Goal: Information Seeking & Learning: Learn about a topic

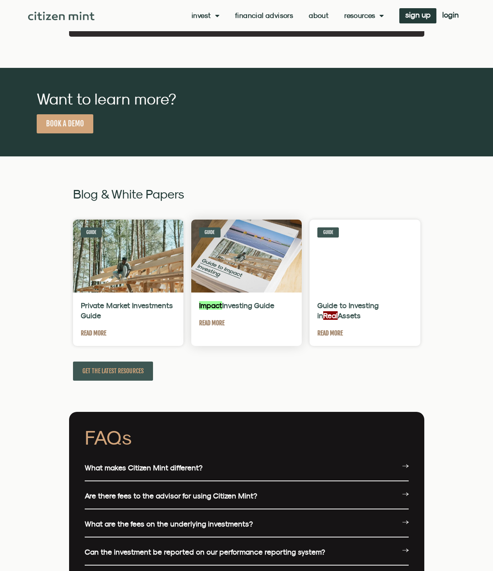
scroll to position [1756, 0]
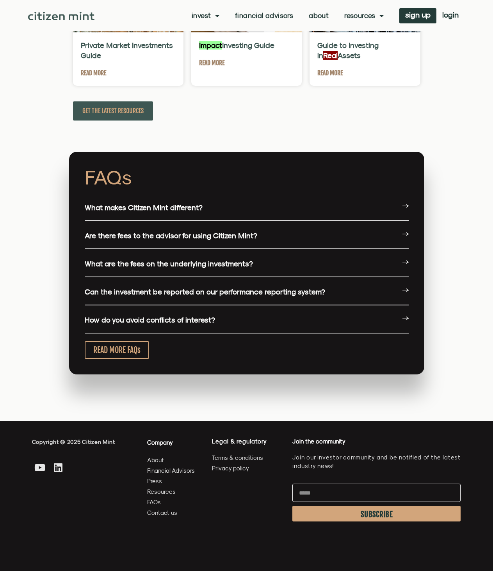
click at [149, 215] on div "What makes Citizen Mint different?" at bounding box center [247, 208] width 324 height 26
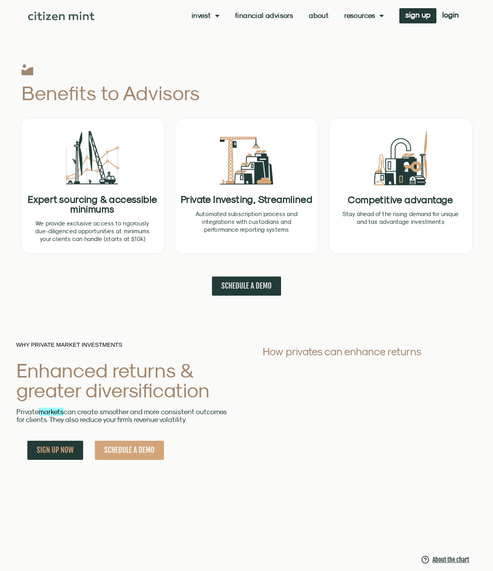
scroll to position [195, 0]
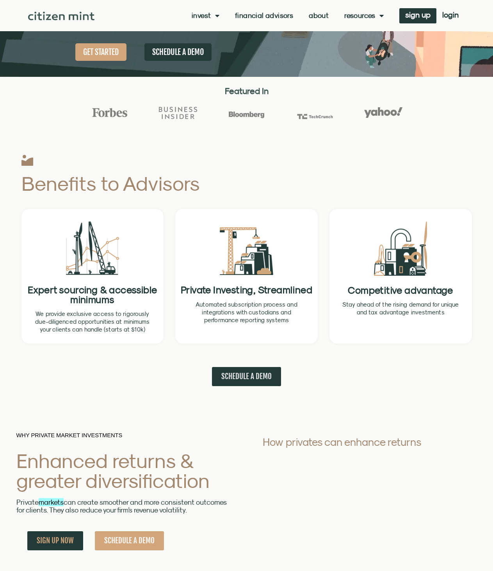
click at [208, 14] on link "Invest" at bounding box center [206, 16] width 28 height 8
click at [210, 30] on link "investments" at bounding box center [217, 29] width 51 height 18
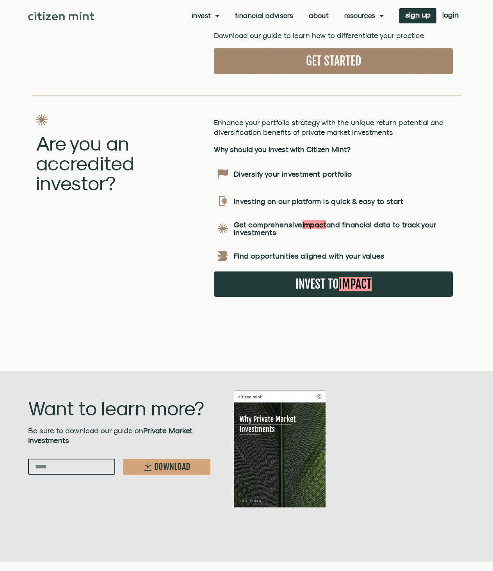
scroll to position [1300, 0]
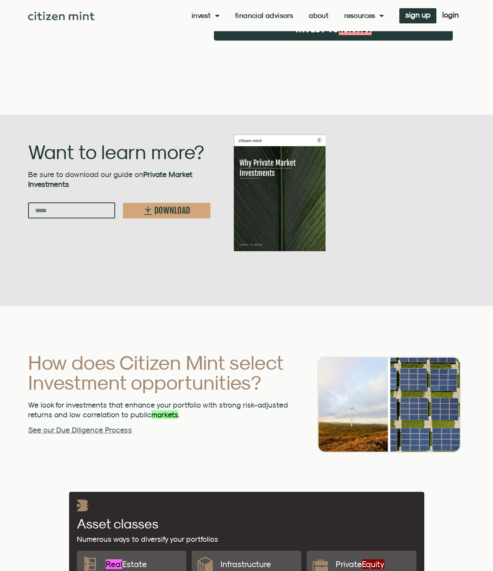
click at [323, 16] on link "About" at bounding box center [319, 16] width 20 height 8
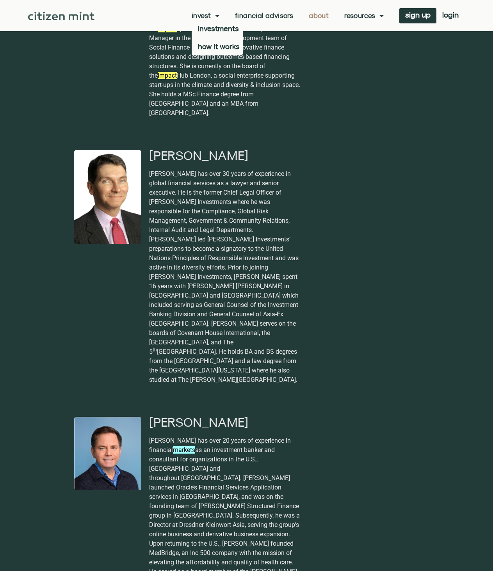
click at [205, 17] on link "Invest" at bounding box center [206, 16] width 28 height 8
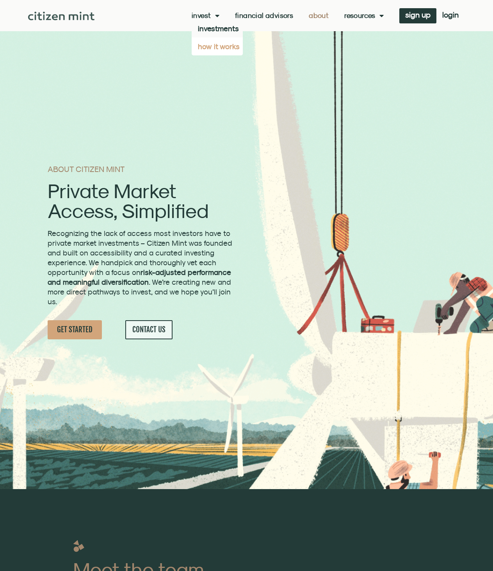
click at [213, 46] on link "how it works" at bounding box center [217, 46] width 51 height 18
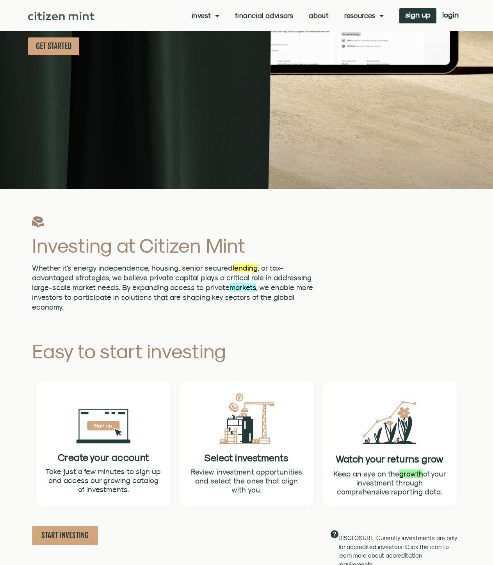
scroll to position [260, 0]
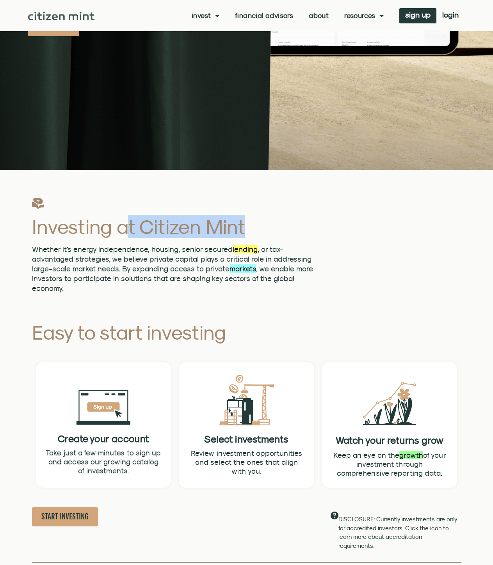
drag, startPoint x: 146, startPoint y: 226, endPoint x: 252, endPoint y: 230, distance: 106.6
click at [252, 230] on h2 "Investing at Citizen Mint" at bounding box center [173, 227] width 283 height 20
click at [250, 251] on font "lending" at bounding box center [245, 249] width 25 height 9
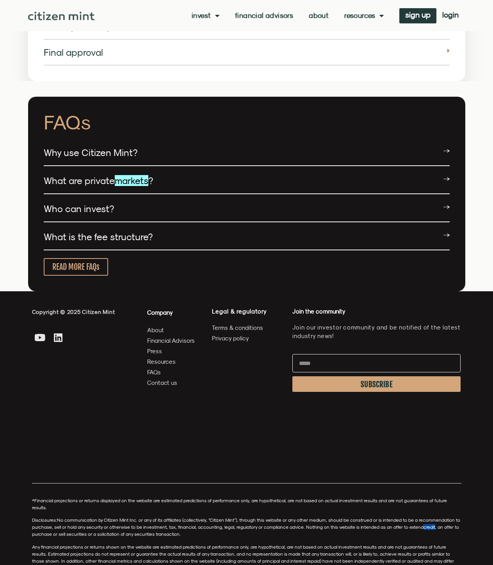
scroll to position [1495, 0]
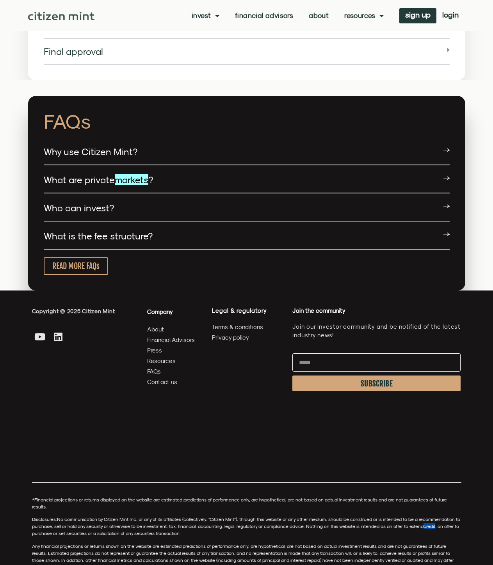
click at [174, 176] on div "What are private markets ?" at bounding box center [247, 180] width 406 height 26
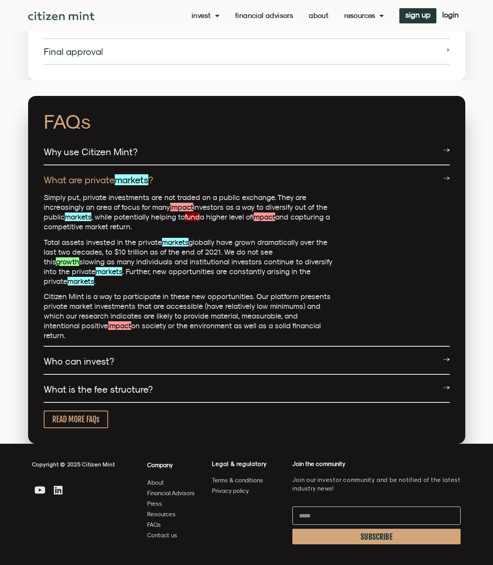
click at [161, 149] on div "Why use Citizen Mint?" at bounding box center [247, 152] width 406 height 26
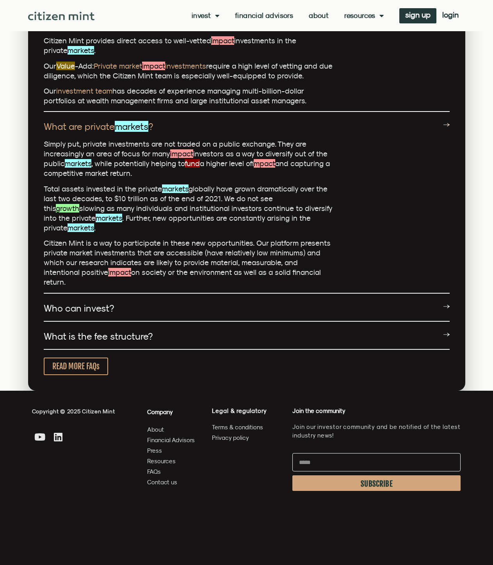
scroll to position [1626, 0]
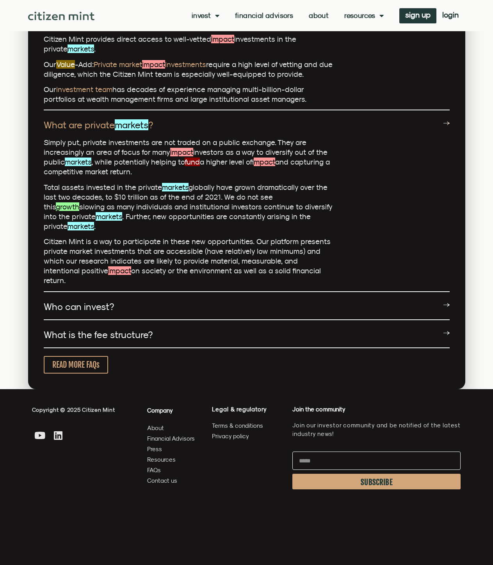
click at [240, 294] on div "Who can invest?" at bounding box center [247, 307] width 406 height 26
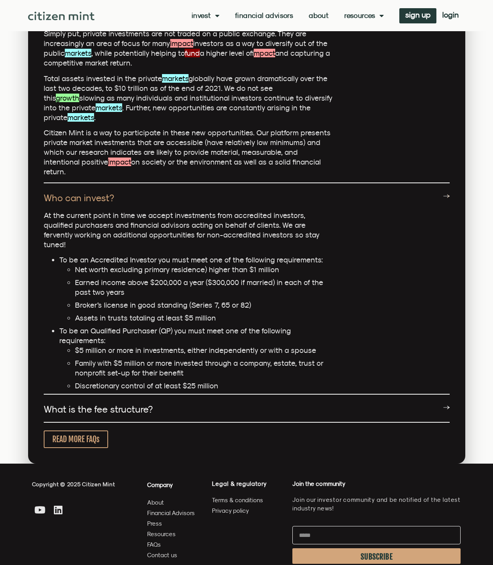
scroll to position [1756, 0]
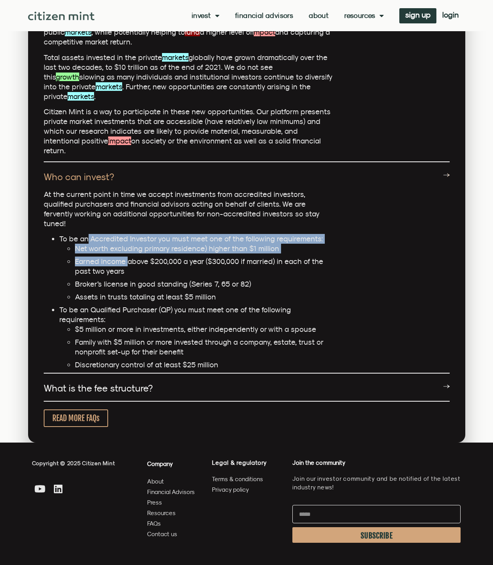
drag, startPoint x: 86, startPoint y: 209, endPoint x: 128, endPoint y: 232, distance: 47.9
click at [128, 234] on li "To be an Accredited Investor you must meet one of the following requirements: N…" at bounding box center [195, 268] width 273 height 68
click at [128, 257] on li "Earned income above $200,000 a year ($300,000 if married) in each of the past t…" at bounding box center [203, 267] width 257 height 20
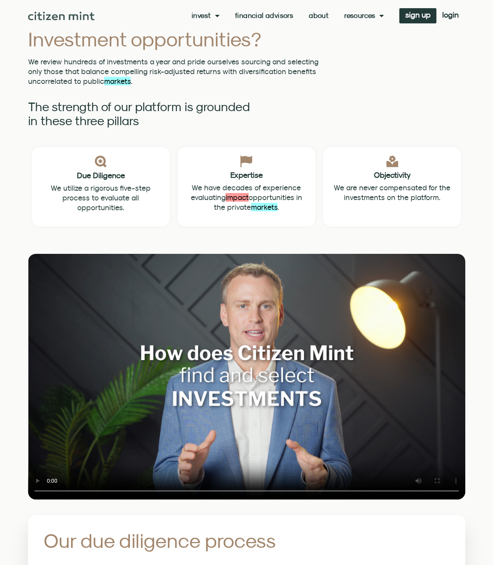
scroll to position [585, 0]
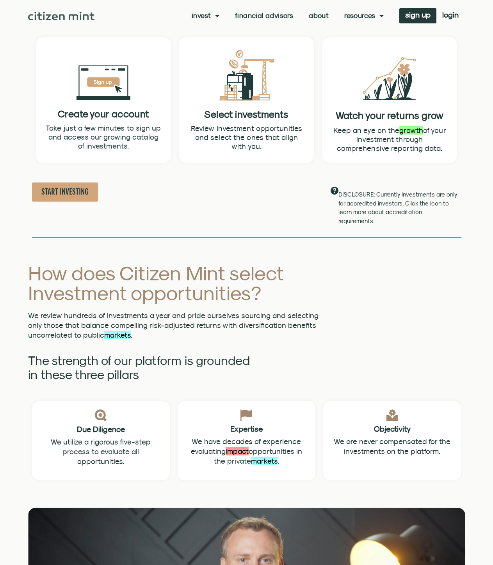
click at [75, 18] on img at bounding box center [61, 16] width 67 height 9
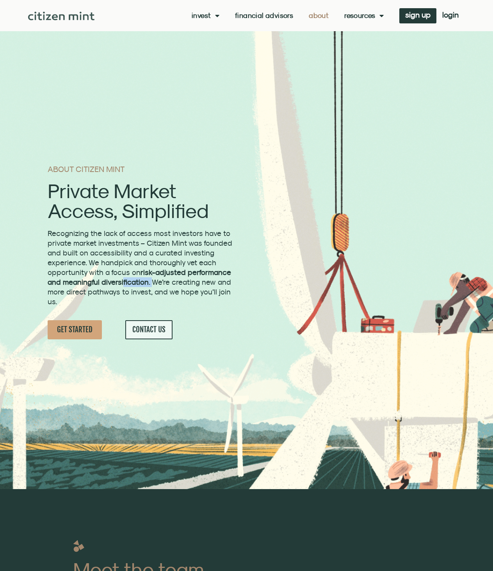
drag, startPoint x: 122, startPoint y: 283, endPoint x: 151, endPoint y: 284, distance: 28.9
click at [150, 285] on span "Recognizing the lack of access most investors have to private market investment…" at bounding box center [140, 267] width 185 height 77
click at [151, 284] on span "Recognizing the lack of access most investors have to private market investment…" at bounding box center [140, 267] width 185 height 77
drag, startPoint x: 168, startPoint y: 284, endPoint x: 191, endPoint y: 286, distance: 23.1
click at [191, 286] on span "Recognizing the lack of access most investors have to private market investment…" at bounding box center [140, 267] width 185 height 77
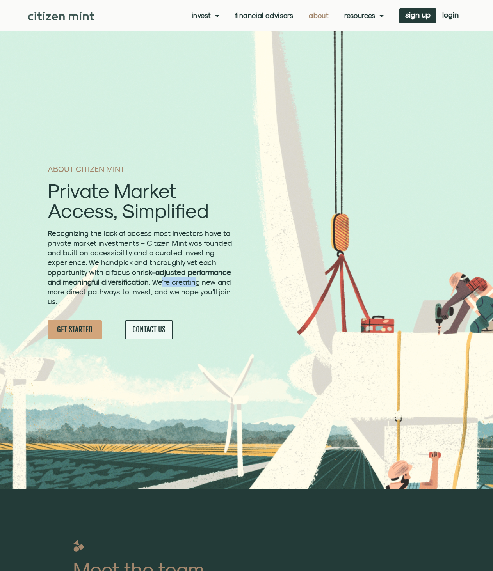
click at [191, 286] on span "Recognizing the lack of access most investors have to private market investment…" at bounding box center [140, 267] width 185 height 77
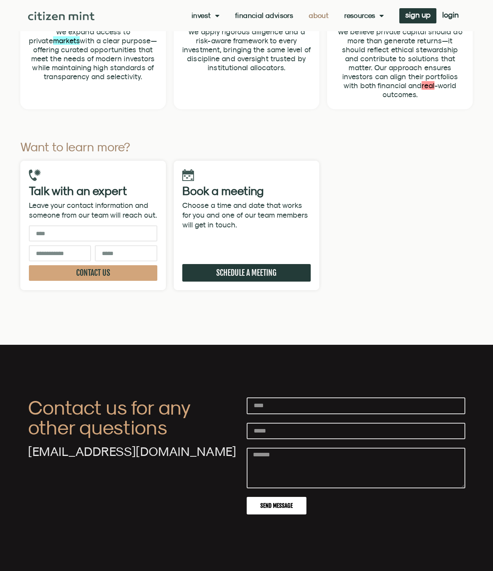
scroll to position [2836, 0]
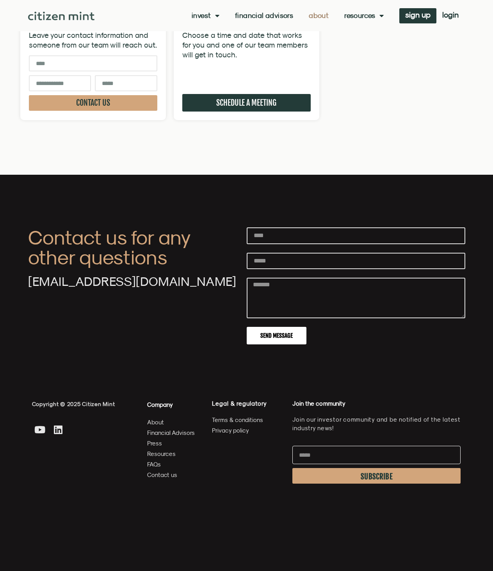
click at [160, 417] on span "About" at bounding box center [155, 422] width 17 height 10
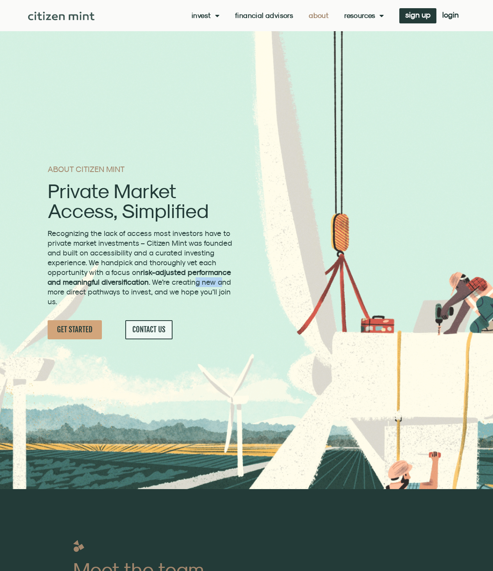
drag, startPoint x: 193, startPoint y: 279, endPoint x: 219, endPoint y: 285, distance: 26.8
click at [219, 285] on span "Recognizing the lack of access most investors have to private market investment…" at bounding box center [140, 267] width 185 height 77
click at [219, 311] on div "Recognizing the lack of access most investors have to private market investment…" at bounding box center [141, 270] width 187 height 83
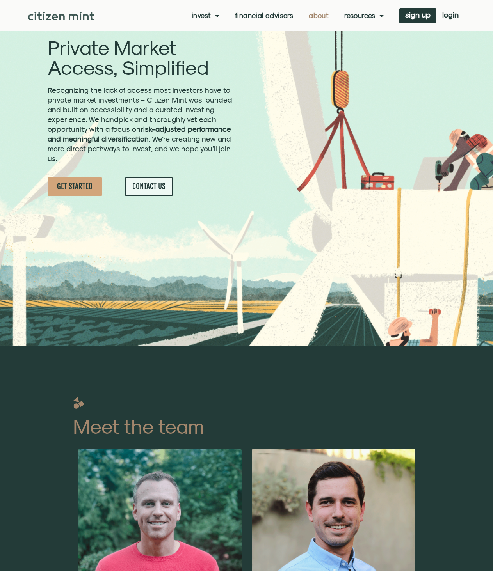
scroll to position [65, 0]
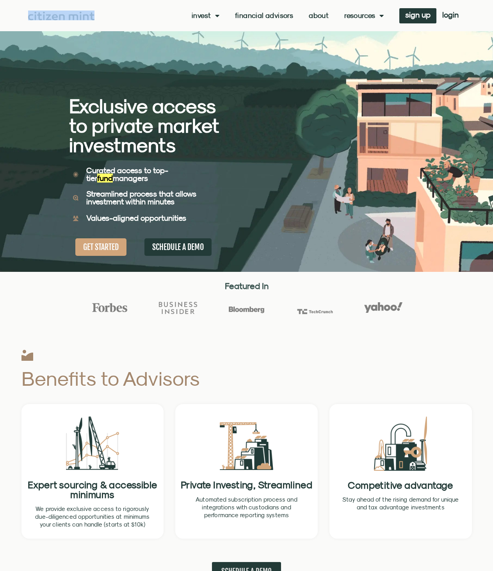
click at [33, 16] on div "Invest investments how it works Financial Advisors About Resources insights all…" at bounding box center [246, 15] width 437 height 31
drag, startPoint x: 41, startPoint y: 13, endPoint x: 178, endPoint y: 14, distance: 136.5
click at [178, 14] on div "Invest investments how it works Financial Advisors About Resources insights all…" at bounding box center [279, 15] width 370 height 15
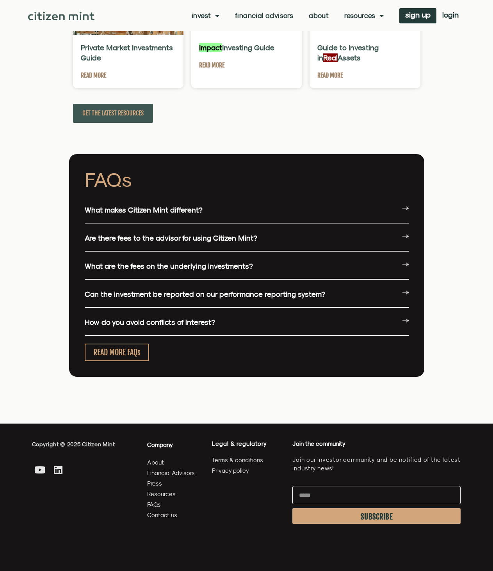
scroll to position [1756, 0]
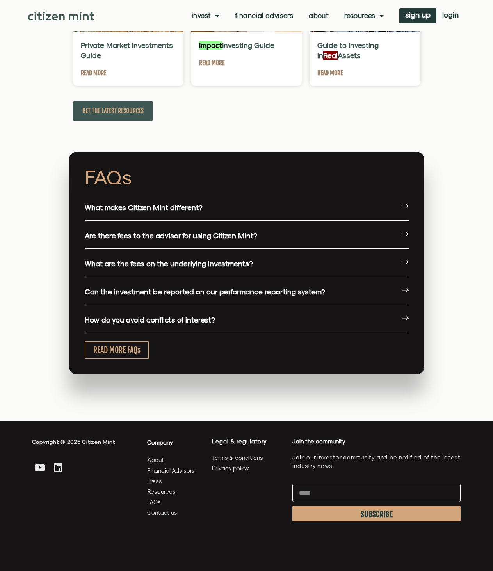
click at [245, 209] on div "What makes Citizen Mint different?" at bounding box center [247, 208] width 324 height 26
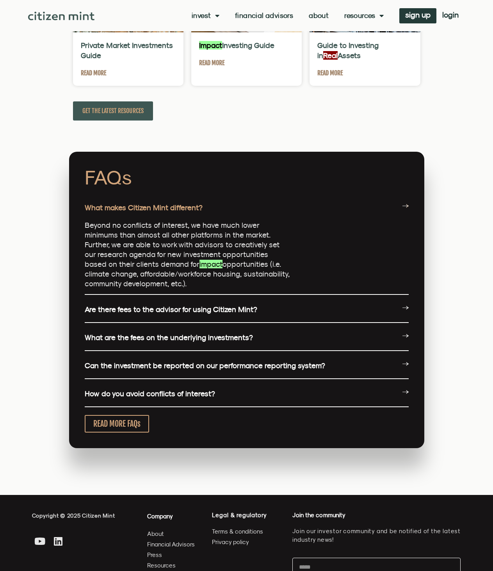
click at [222, 309] on link "Are there fees to the advisor for using Citizen Mint?" at bounding box center [171, 309] width 172 height 9
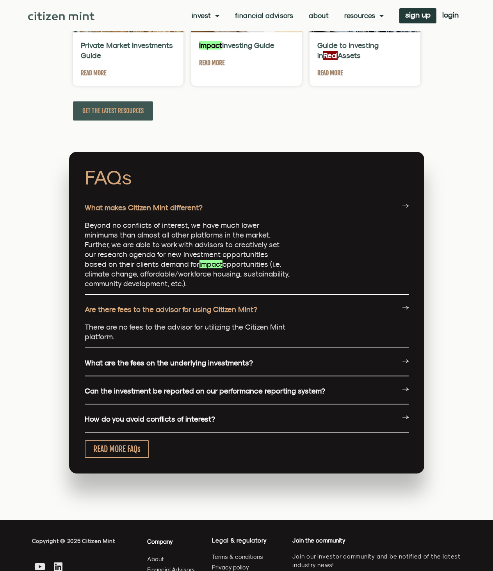
scroll to position [1885, 0]
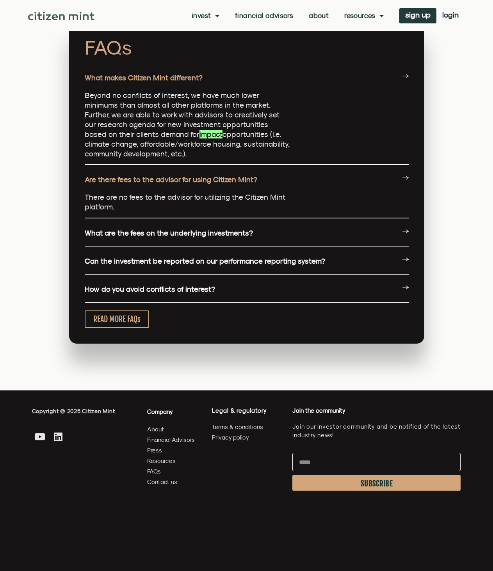
click at [231, 236] on link "What are the fees on the underlying investments?" at bounding box center [169, 233] width 168 height 9
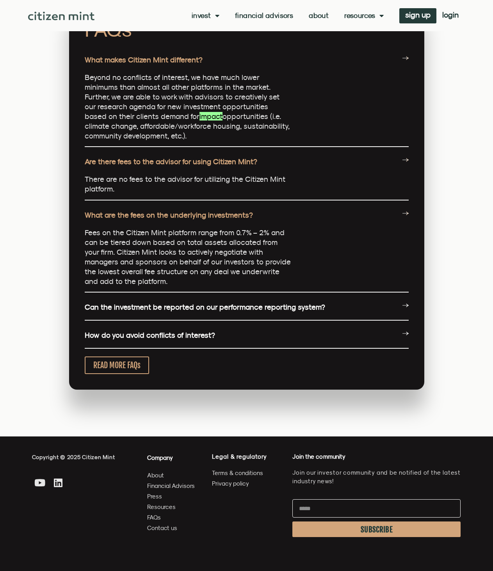
scroll to position [1951, 0]
